Goal: Task Accomplishment & Management: Manage account settings

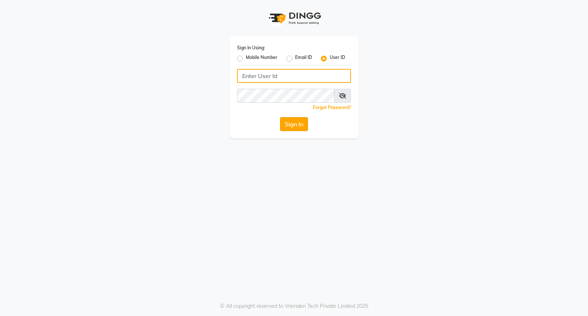
type input "thesalon123"
click at [295, 124] on button "Sign In" at bounding box center [294, 124] width 28 height 14
